Goal: Check status: Check status

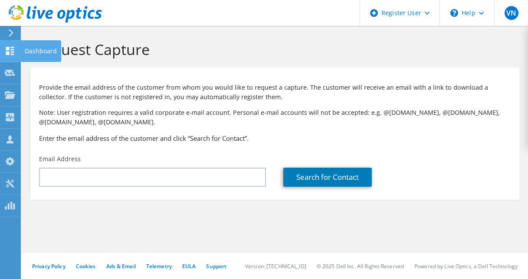
click at [12, 48] on use at bounding box center [10, 51] width 8 height 8
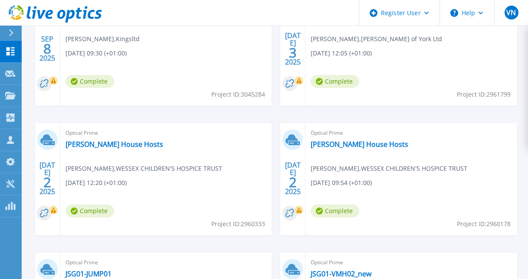
scroll to position [217, 0]
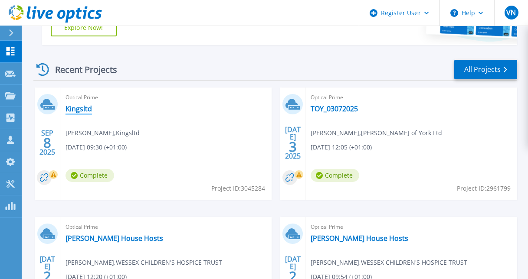
click at [82, 111] on link "Kingsltd" at bounding box center [78, 109] width 26 height 9
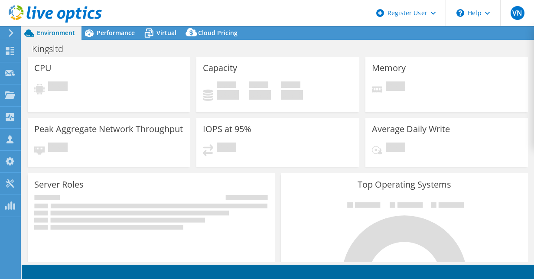
select select "USD"
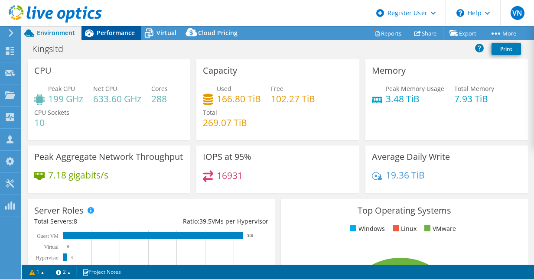
click at [123, 33] on span "Performance" at bounding box center [116, 33] width 38 height 8
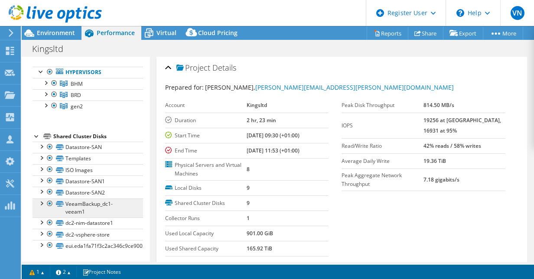
scroll to position [49, 0]
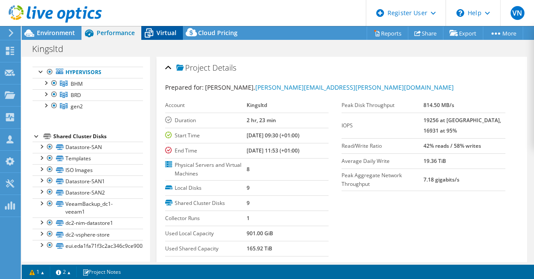
click at [157, 34] on span "Virtual" at bounding box center [167, 33] width 20 height 8
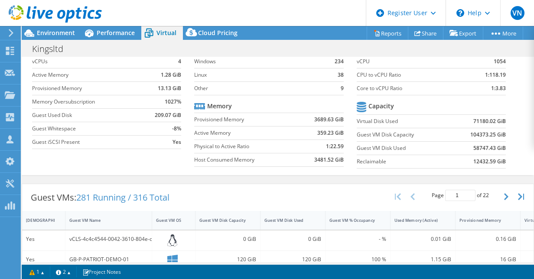
scroll to position [0, 0]
